Goal: Task Accomplishment & Management: Complete application form

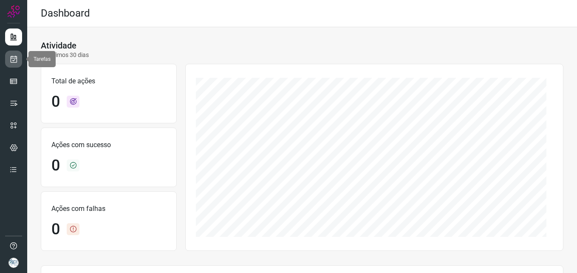
click at [8, 61] on link at bounding box center [13, 59] width 17 height 17
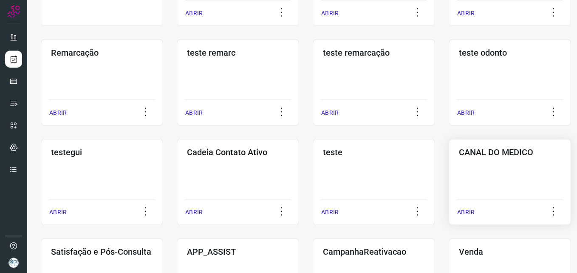
click at [466, 158] on div "CANAL DO MEDICO ABRIR" at bounding box center [510, 182] width 122 height 86
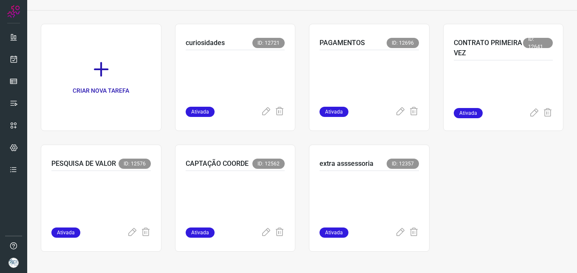
scroll to position [1, 0]
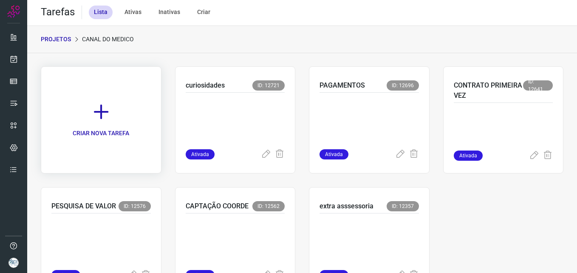
click at [98, 135] on p "CRIAR NOVA TAREFA" at bounding box center [101, 133] width 56 height 9
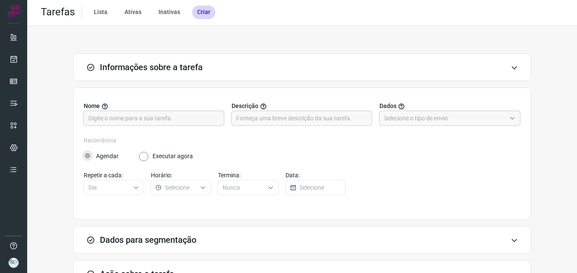
click at [177, 117] on input "text" at bounding box center [153, 118] width 131 height 14
type input "OUTUBRO ROSA"
click at [463, 116] on input "text" at bounding box center [445, 118] width 122 height 14
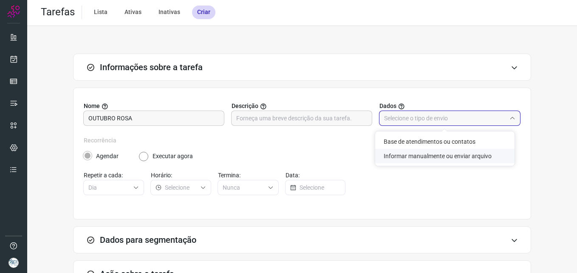
click at [451, 150] on li "Informar manualmente ou enviar arquivo" at bounding box center [444, 156] width 139 height 14
type input "Informar manualmente ou enviar arquivo"
radio input "false"
radio input "true"
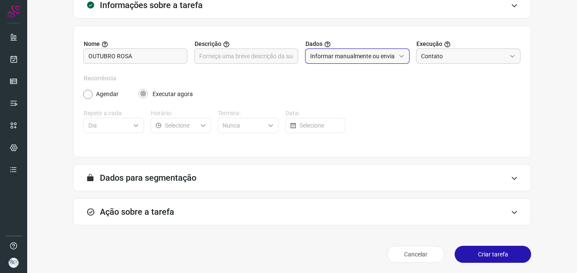
scroll to position [65, 0]
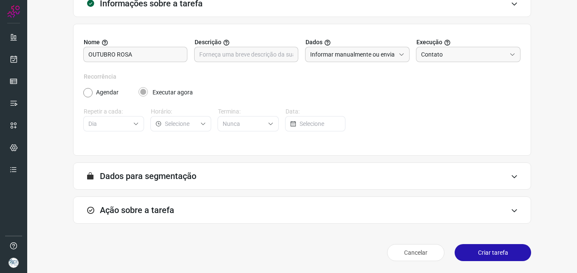
click at [493, 205] on div "Ação sobre a tarefa" at bounding box center [302, 209] width 458 height 27
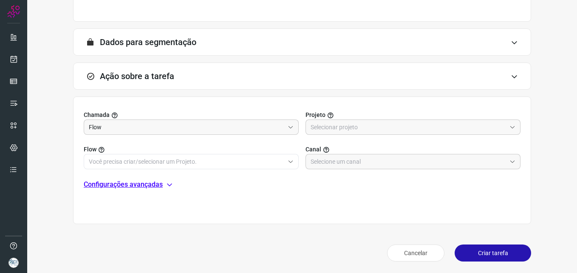
scroll to position [199, 0]
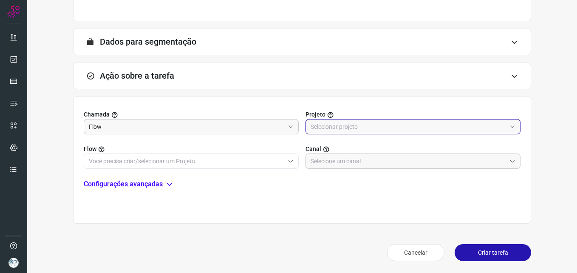
click at [358, 130] on input "text" at bounding box center [408, 126] width 195 height 14
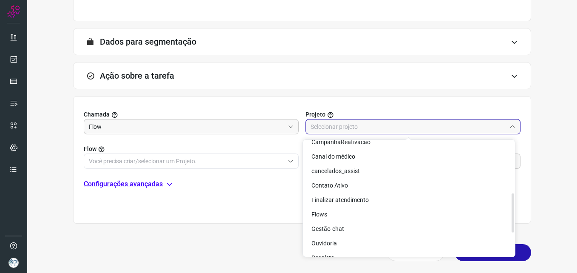
scroll to position [136, 0]
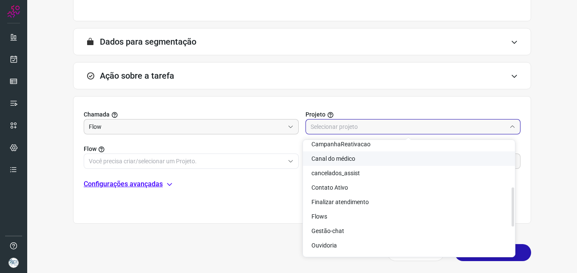
click at [362, 162] on li "Canal do médico" at bounding box center [409, 158] width 212 height 14
type input "Canal do médico"
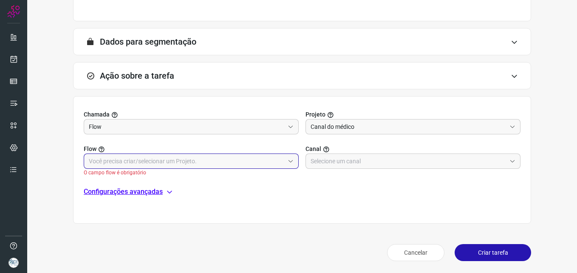
click at [264, 160] on input "text" at bounding box center [186, 161] width 195 height 14
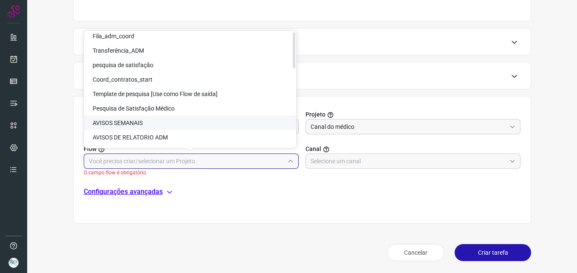
scroll to position [250, 0]
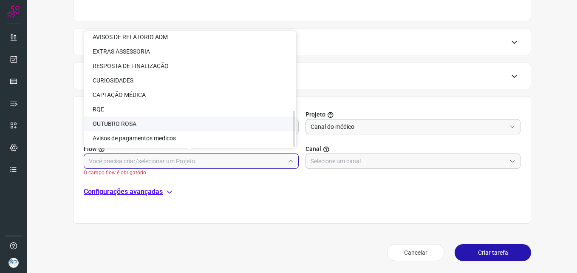
click at [178, 121] on li "OUTUBRO ROSA" at bounding box center [190, 123] width 212 height 14
type input "OUTUBRO ROSA"
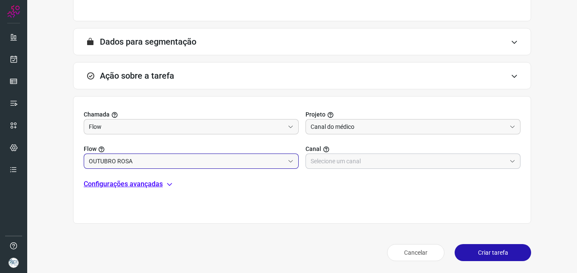
click at [321, 160] on input "text" at bounding box center [408, 161] width 195 height 14
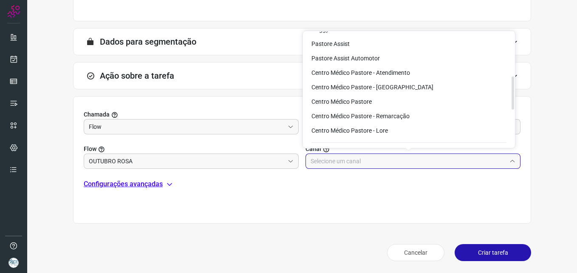
scroll to position [152, 0]
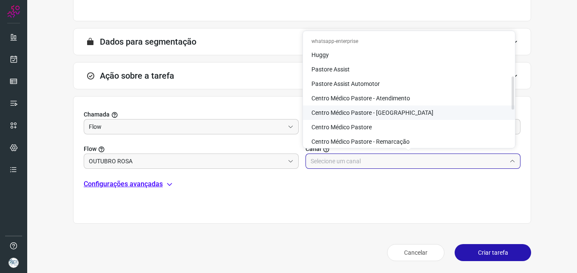
click at [366, 110] on span "Centro Médico Pastore - [GEOGRAPHIC_DATA]" at bounding box center [372, 112] width 122 height 7
type input "Centro Médico Pastore - [GEOGRAPHIC_DATA]"
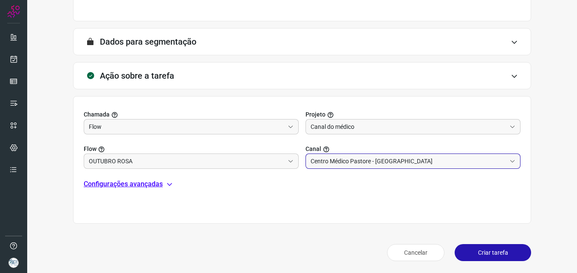
click at [484, 251] on button "Criar tarefa" at bounding box center [493, 252] width 76 height 17
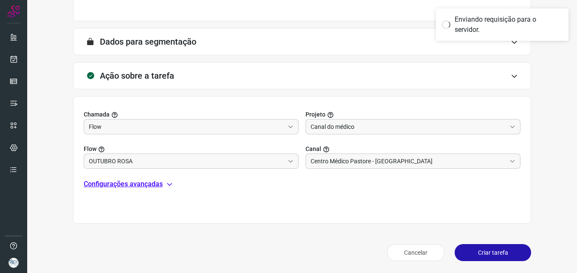
scroll to position [166, 0]
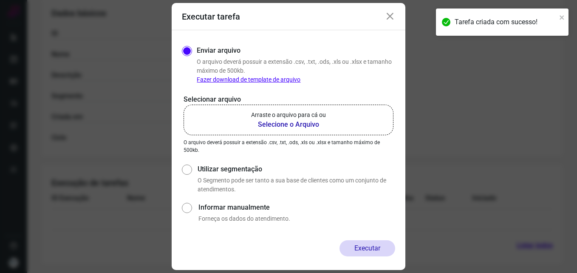
click at [295, 121] on b "Selecione o Arquivo" at bounding box center [288, 124] width 75 height 10
click at [0, 0] on input "Arraste o arquivo para cá ou Selecione o Arquivo" at bounding box center [0, 0] width 0 height 0
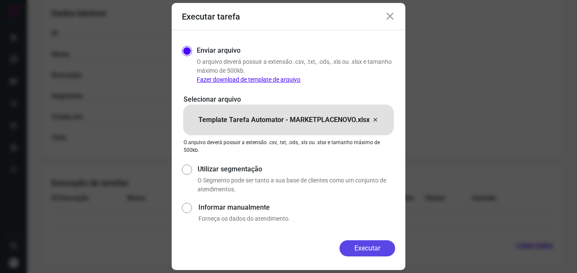
click at [368, 249] on button "Executar" at bounding box center [367, 248] width 56 height 16
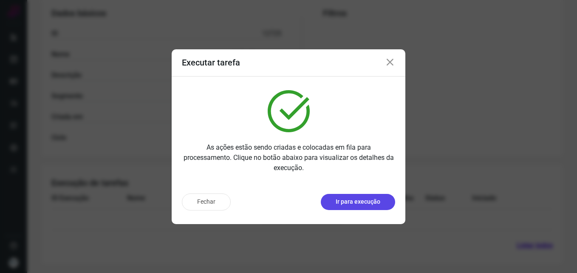
click at [377, 204] on p "Ir para execução" at bounding box center [358, 201] width 45 height 9
